Goal: Task Accomplishment & Management: Manage account settings

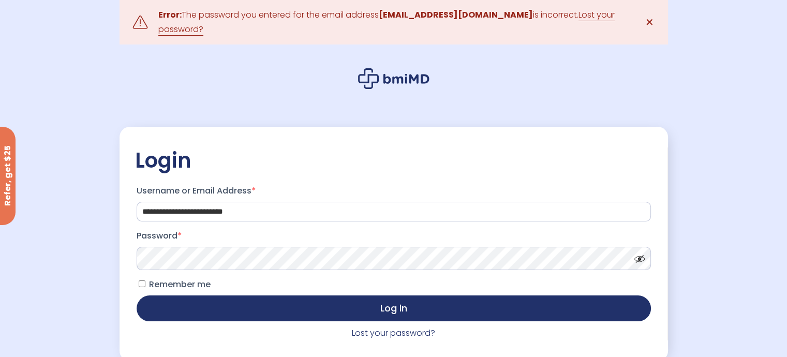
click at [289, 246] on p "Password *" at bounding box center [393, 249] width 517 height 46
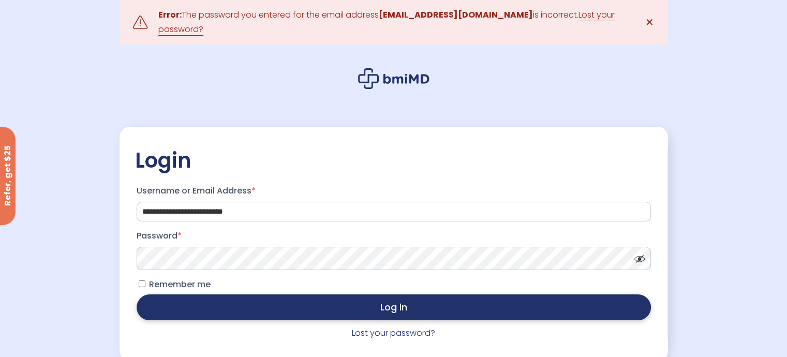
click at [324, 312] on button "Log in" at bounding box center [394, 307] width 514 height 26
click at [331, 305] on button "Log in" at bounding box center [394, 307] width 514 height 26
click at [486, 303] on button "Log in" at bounding box center [394, 307] width 514 height 26
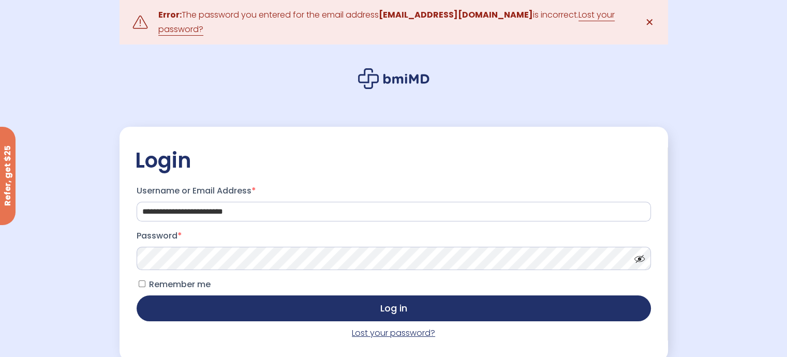
click at [389, 336] on link "Lost your password?" at bounding box center [393, 333] width 83 height 12
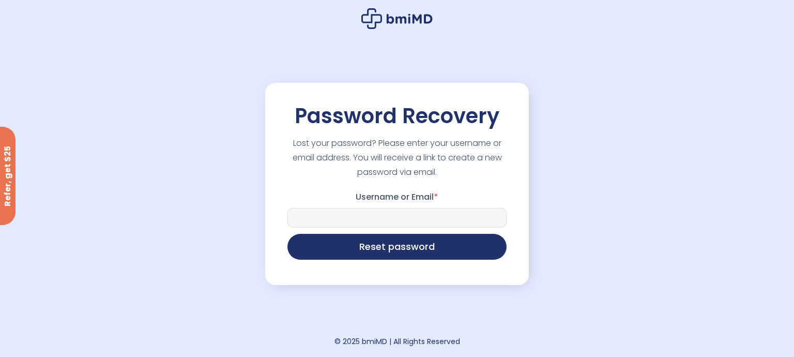
click at [350, 211] on input "Username or Email *" at bounding box center [397, 218] width 219 height 20
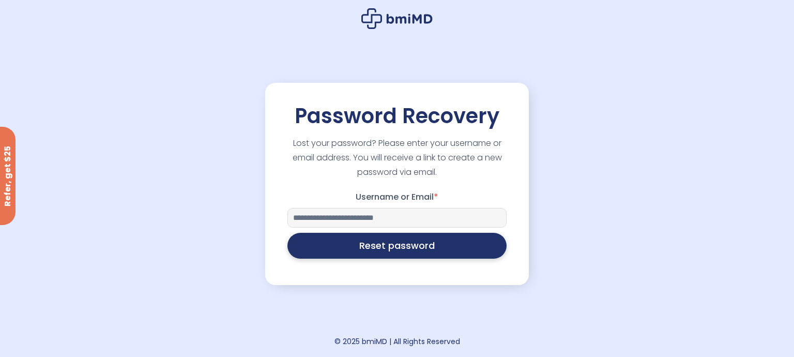
type input "**********"
click at [316, 255] on button "Reset password" at bounding box center [397, 246] width 219 height 26
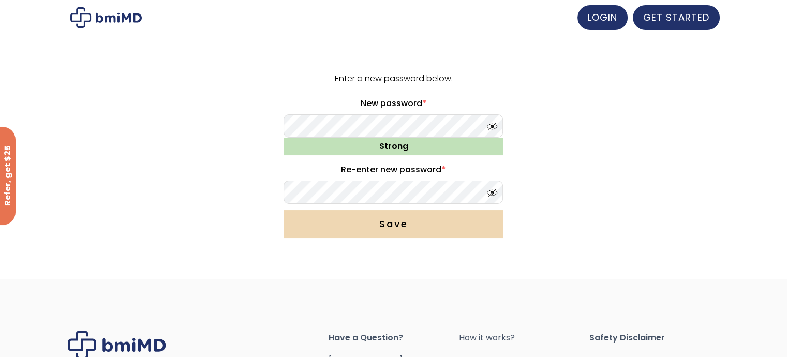
click at [407, 225] on button "Save" at bounding box center [392, 224] width 219 height 28
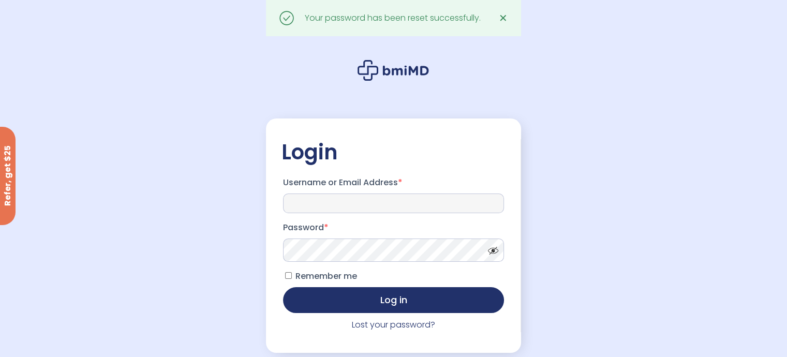
type input "**********"
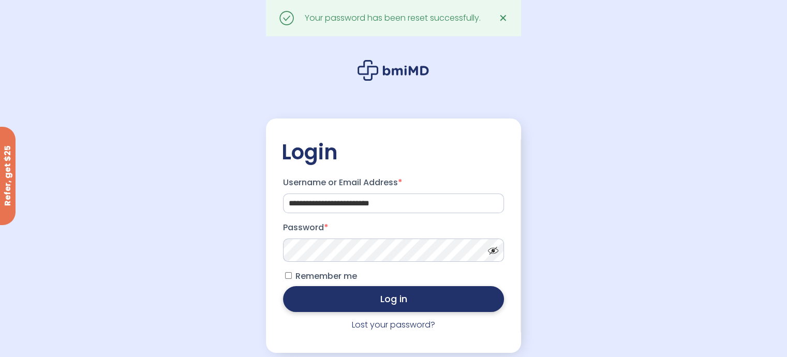
click at [333, 296] on button "Log in" at bounding box center [393, 299] width 221 height 26
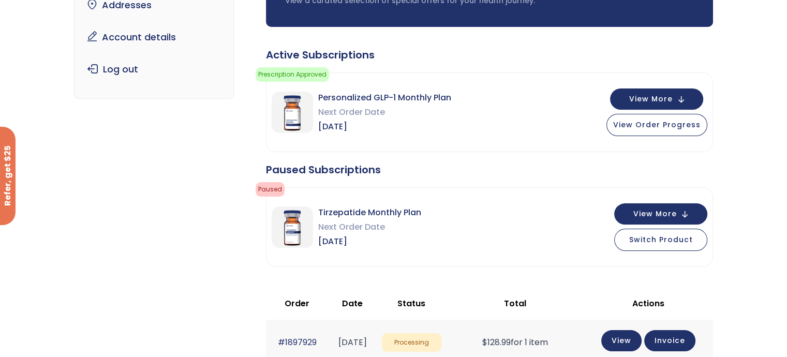
scroll to position [155, 0]
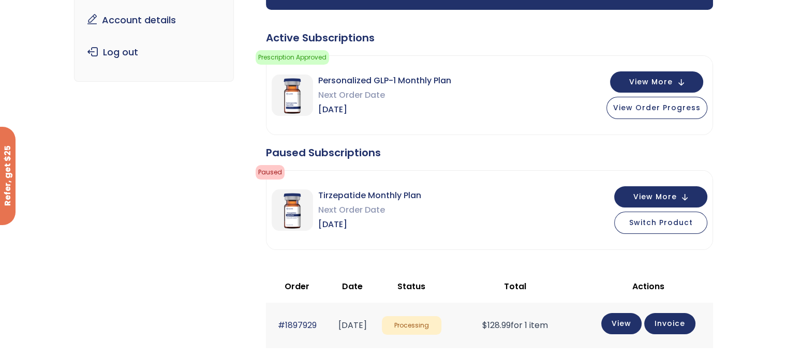
click at [304, 98] on img at bounding box center [291, 94] width 41 height 41
click at [325, 81] on span "Personalized GLP-1 Monthly Plan" at bounding box center [384, 80] width 133 height 14
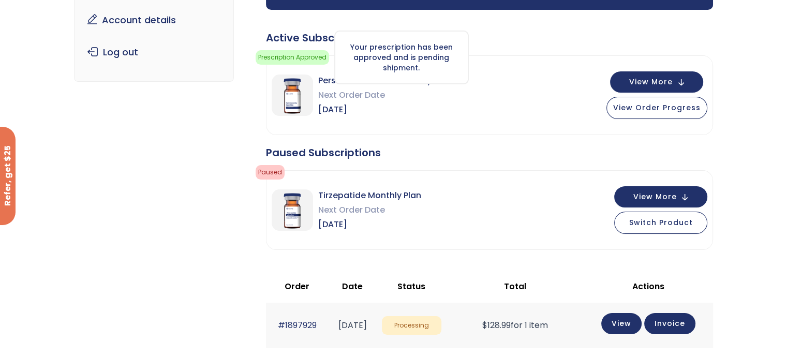
click at [290, 56] on span "Prescription Approved" at bounding box center [291, 57] width 73 height 14
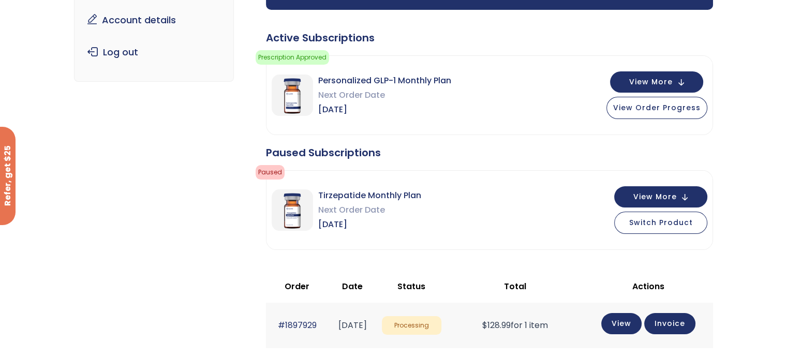
drag, startPoint x: 642, startPoint y: 89, endPoint x: 601, endPoint y: 96, distance: 41.5
click at [642, 89] on button "View More" at bounding box center [656, 81] width 93 height 21
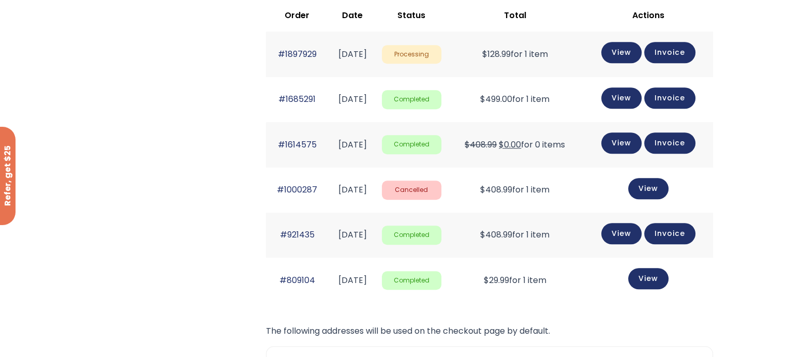
scroll to position [827, 0]
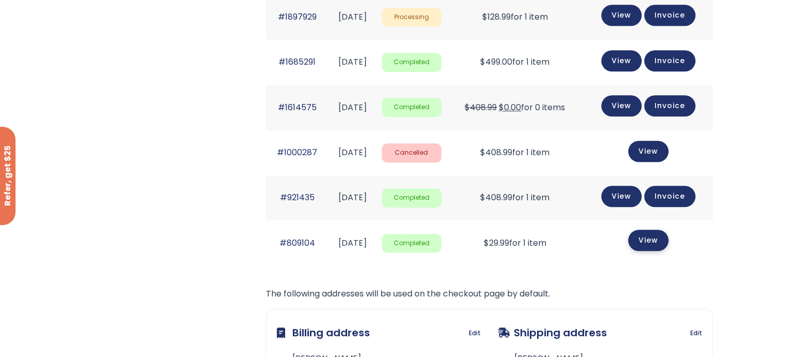
click at [666, 241] on link "View" at bounding box center [648, 240] width 40 height 21
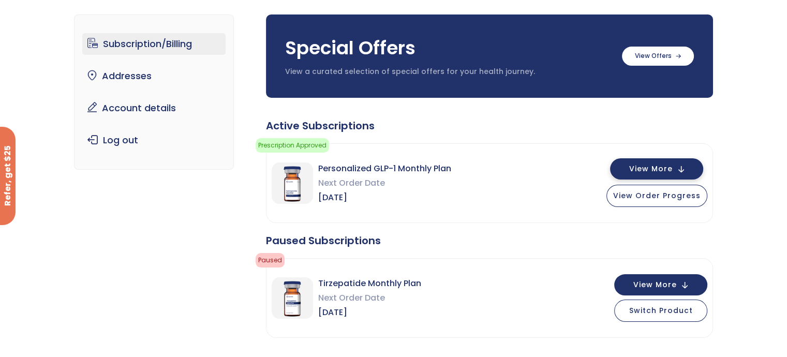
scroll to position [50, 0]
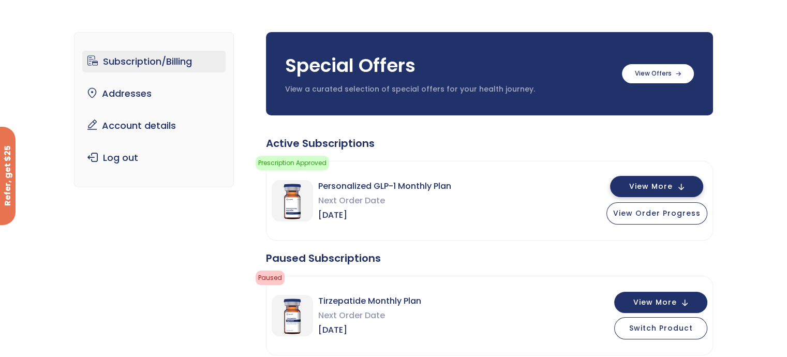
click at [676, 185] on button "View More" at bounding box center [656, 186] width 93 height 21
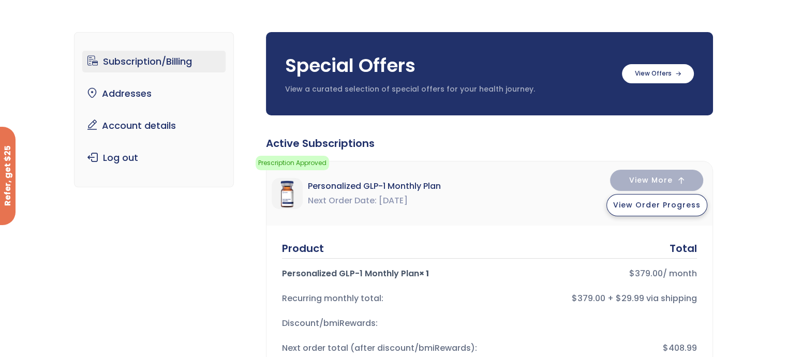
click at [664, 204] on span "View Order Progress" at bounding box center [656, 205] width 87 height 10
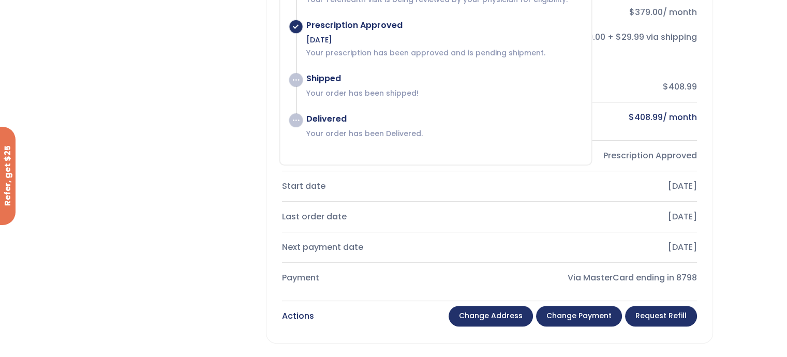
scroll to position [360, 0]
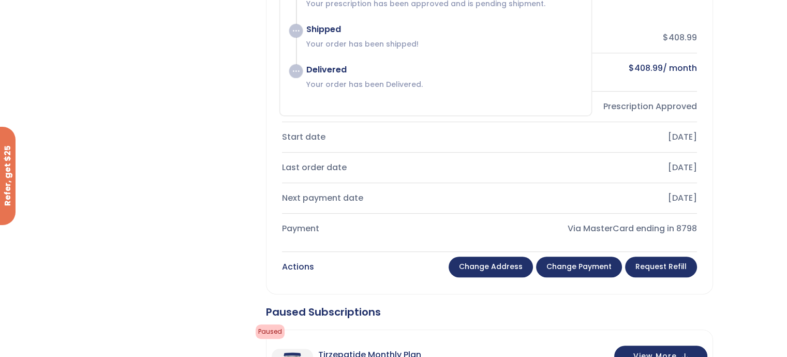
click at [592, 263] on link "Change payment" at bounding box center [579, 266] width 86 height 21
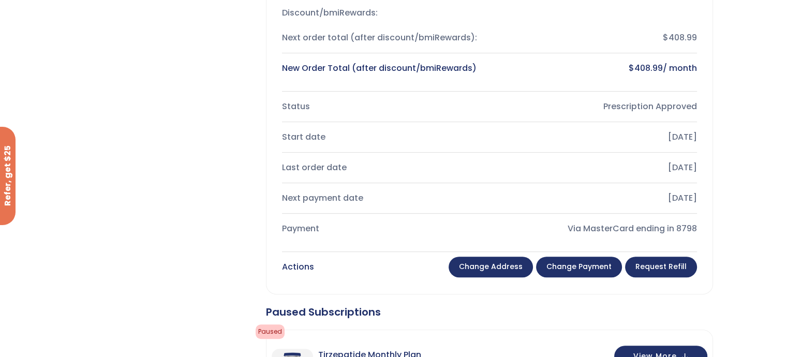
click at [564, 270] on link "Change payment" at bounding box center [579, 266] width 86 height 21
click at [573, 266] on link "Change payment" at bounding box center [579, 266] width 86 height 21
click at [574, 264] on link "Change payment" at bounding box center [579, 266] width 86 height 21
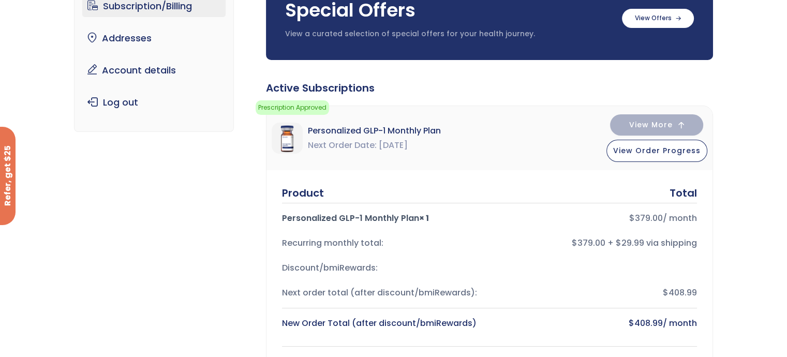
scroll to position [101, 0]
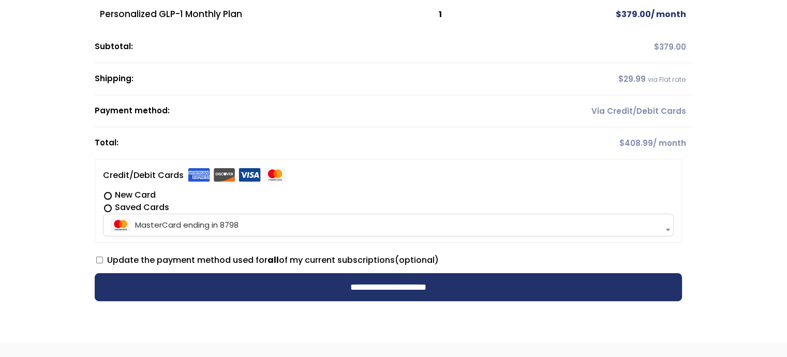
scroll to position [207, 0]
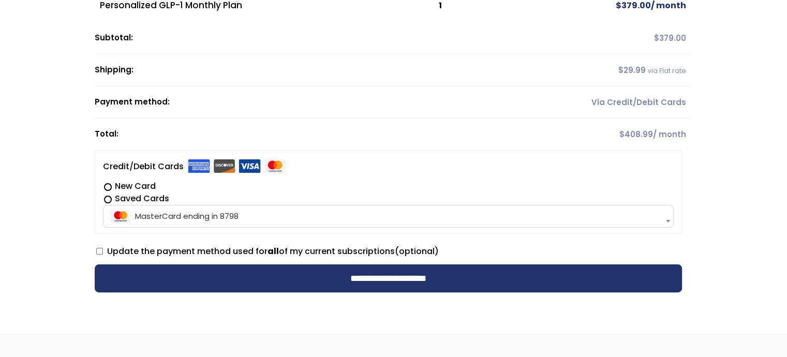
click at [118, 187] on label "New Card" at bounding box center [388, 186] width 570 height 12
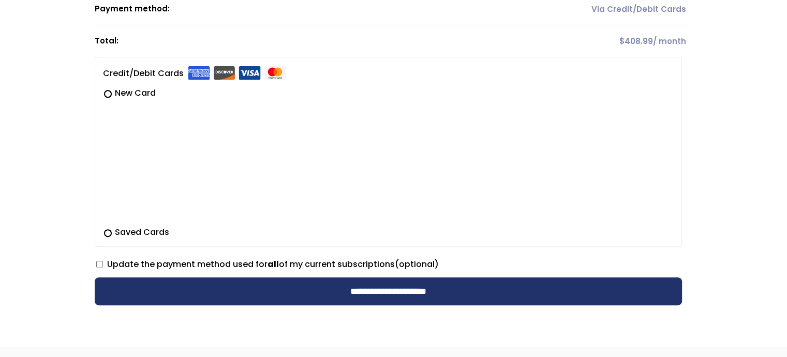
scroll to position [362, 0]
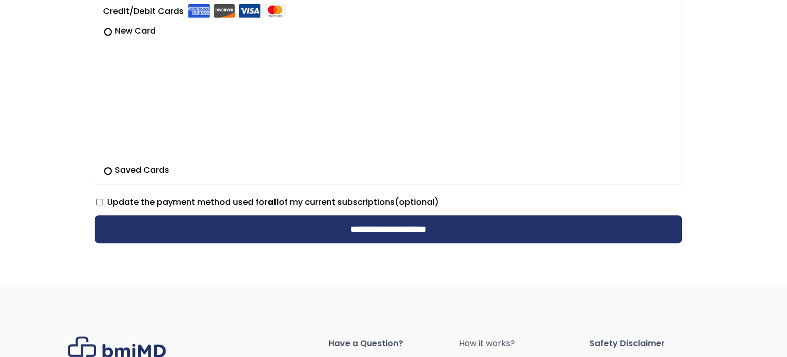
click at [104, 171] on label "Saved Cards" at bounding box center [388, 170] width 570 height 12
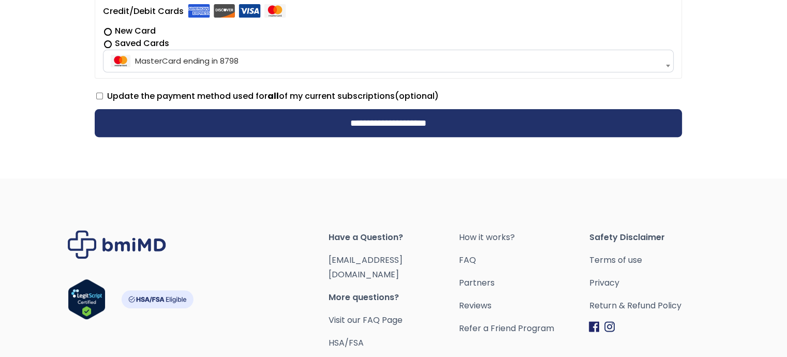
click at [105, 31] on label "New Card" at bounding box center [388, 31] width 570 height 12
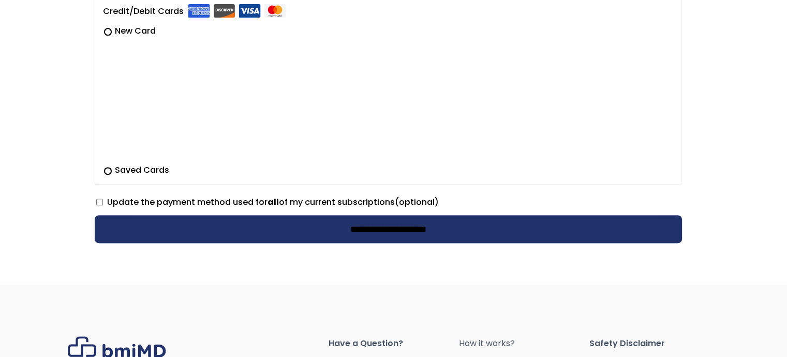
click at [389, 230] on input "**********" at bounding box center [388, 229] width 587 height 28
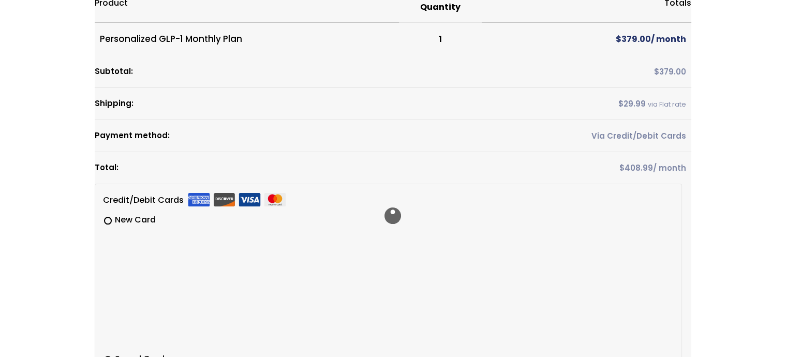
scroll to position [155, 0]
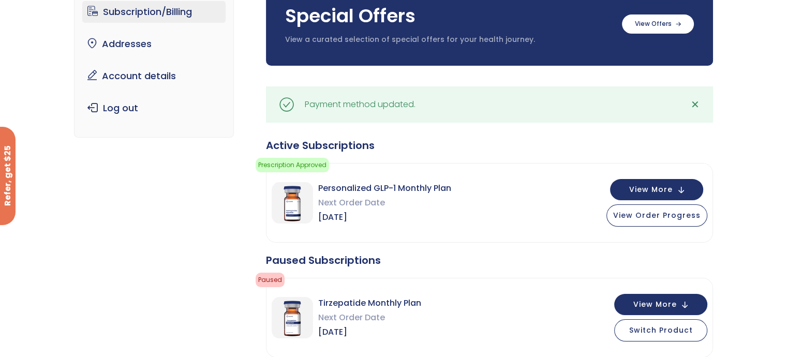
scroll to position [103, 0]
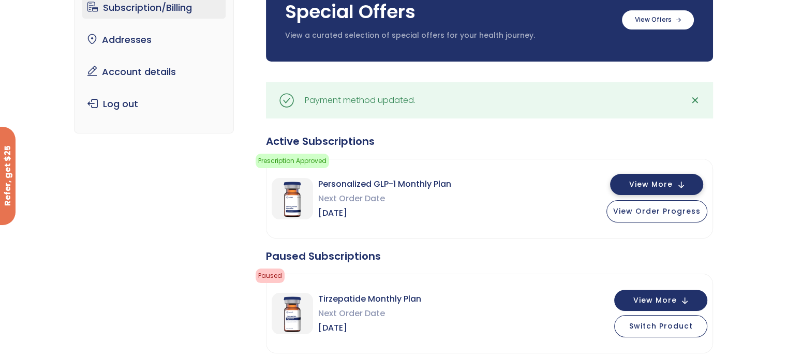
click at [640, 185] on span "View More" at bounding box center [650, 184] width 43 height 7
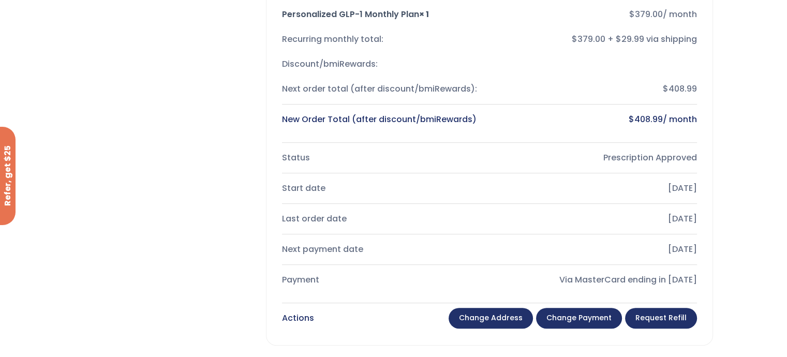
scroll to position [362, 0]
